Goal: Information Seeking & Learning: Learn about a topic

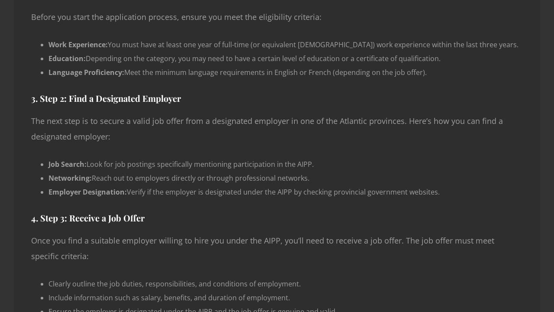
scroll to position [1005, 0]
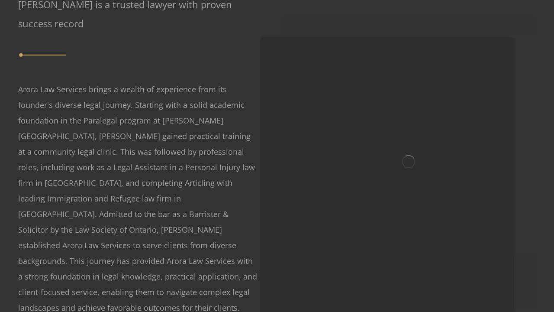
scroll to position [962, 0]
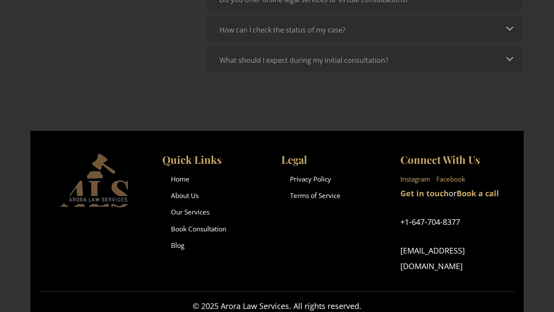
scroll to position [678, 0]
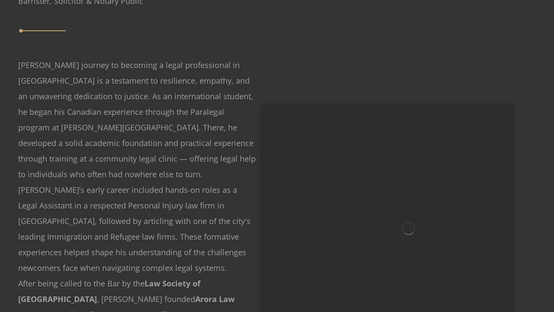
scroll to position [996, 0]
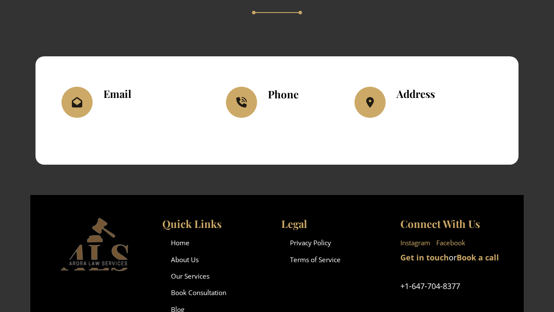
scroll to position [1004, 0]
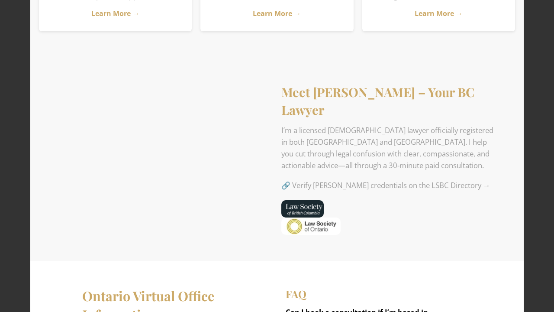
scroll to position [1165, 0]
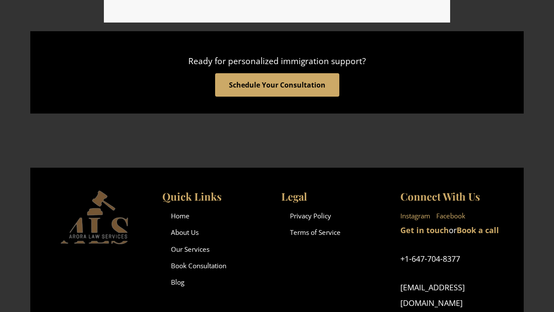
scroll to position [1254, 0]
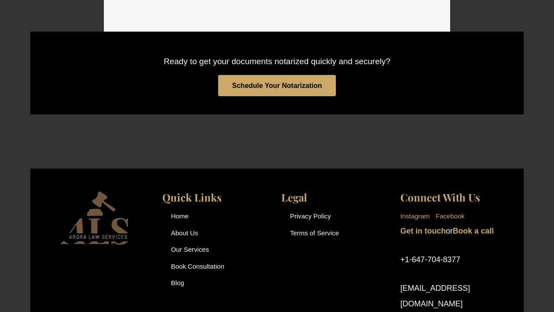
scroll to position [1347, 0]
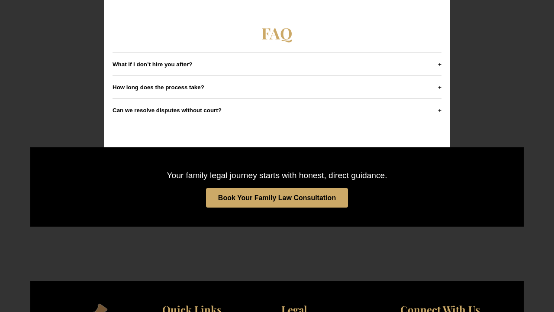
scroll to position [1310, 0]
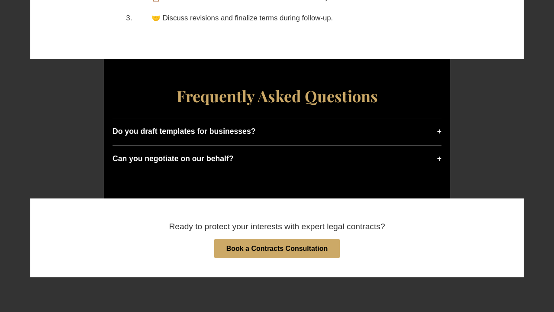
scroll to position [1146, 0]
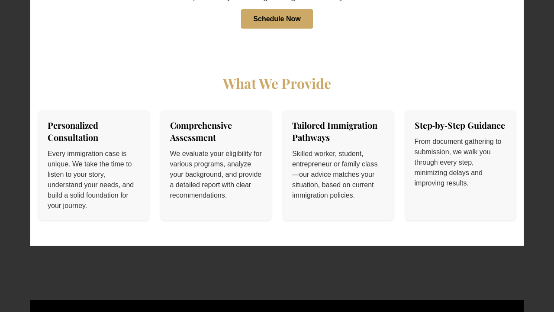
scroll to position [1476, 0]
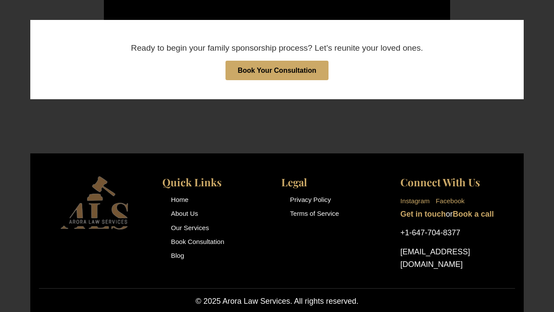
scroll to position [1440, 0]
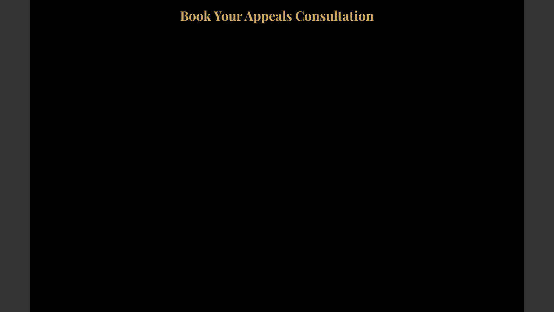
scroll to position [944, 0]
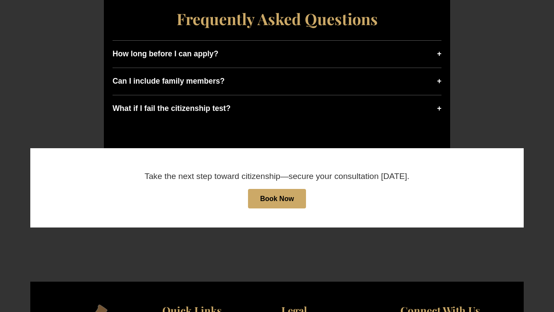
scroll to position [1384, 0]
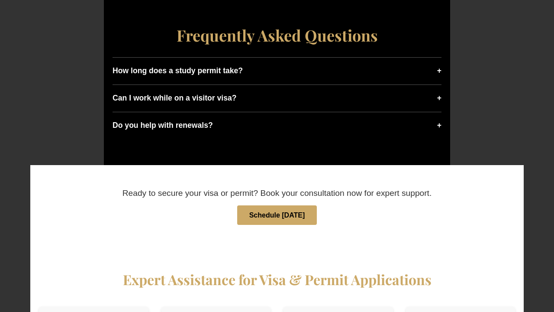
scroll to position [1414, 0]
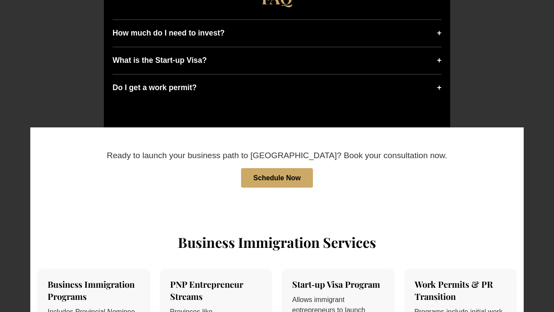
scroll to position [1416, 0]
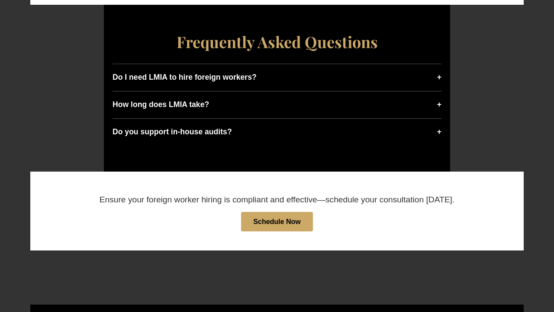
scroll to position [1363, 0]
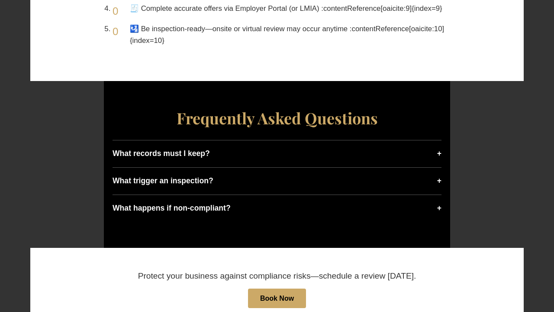
scroll to position [1397, 0]
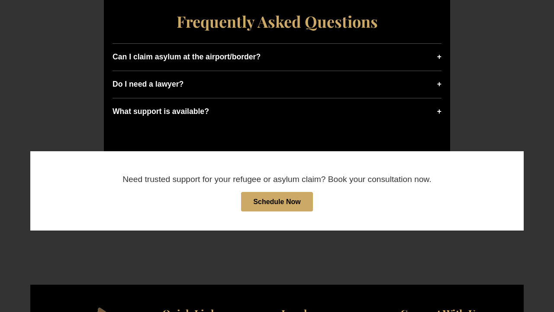
scroll to position [1431, 0]
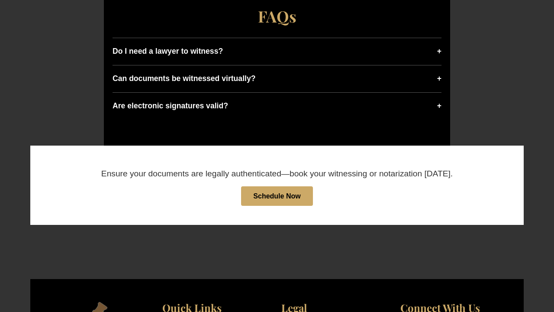
scroll to position [1434, 0]
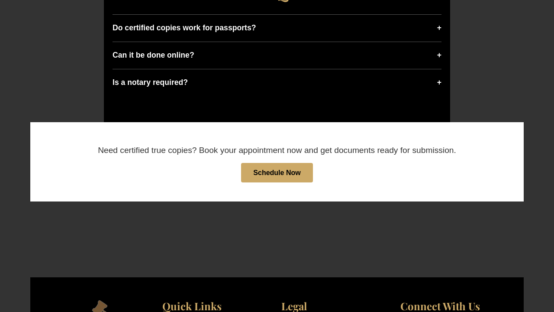
scroll to position [1430, 0]
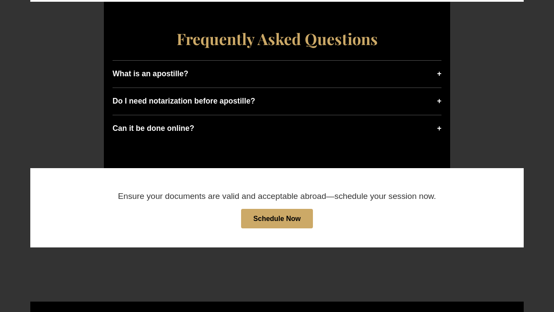
scroll to position [1456, 0]
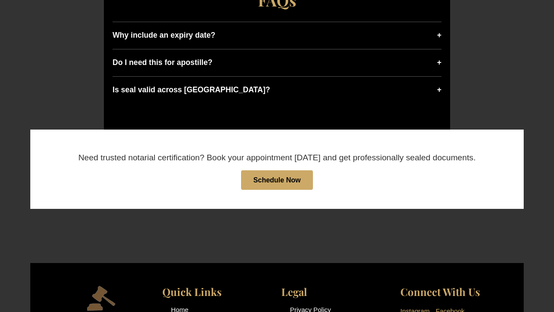
scroll to position [1430, 0]
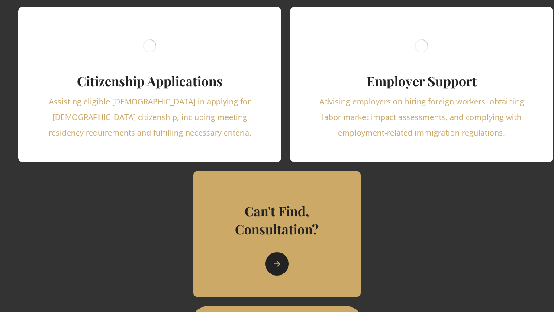
scroll to position [969, 0]
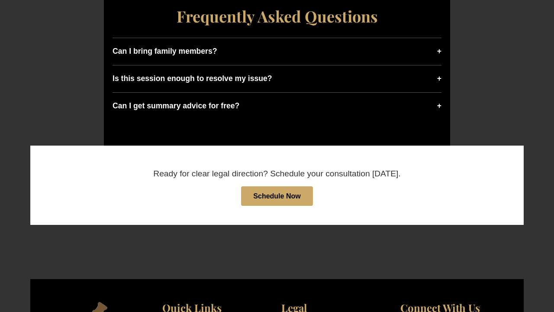
scroll to position [1372, 0]
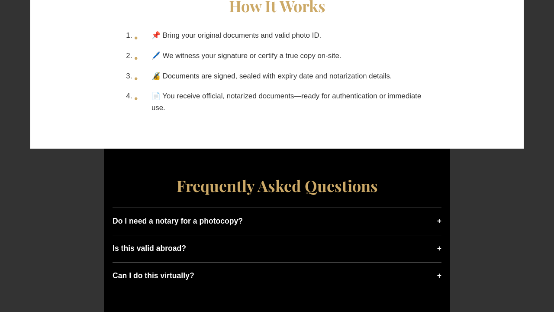
scroll to position [1262, 0]
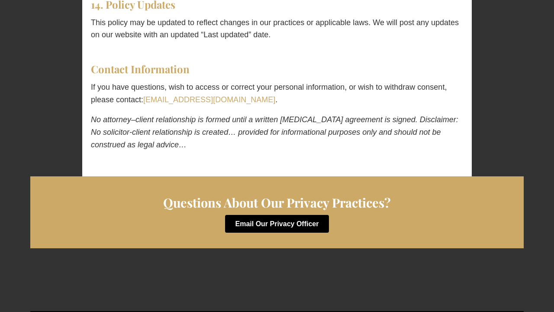
scroll to position [1686, 0]
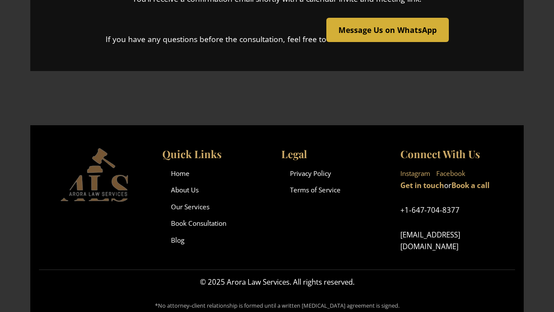
scroll to position [442, 0]
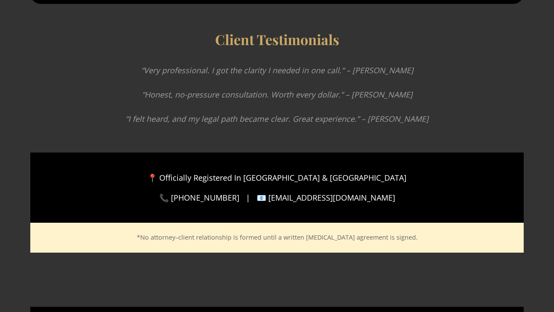
scroll to position [1832, 0]
